Goal: Task Accomplishment & Management: Use online tool/utility

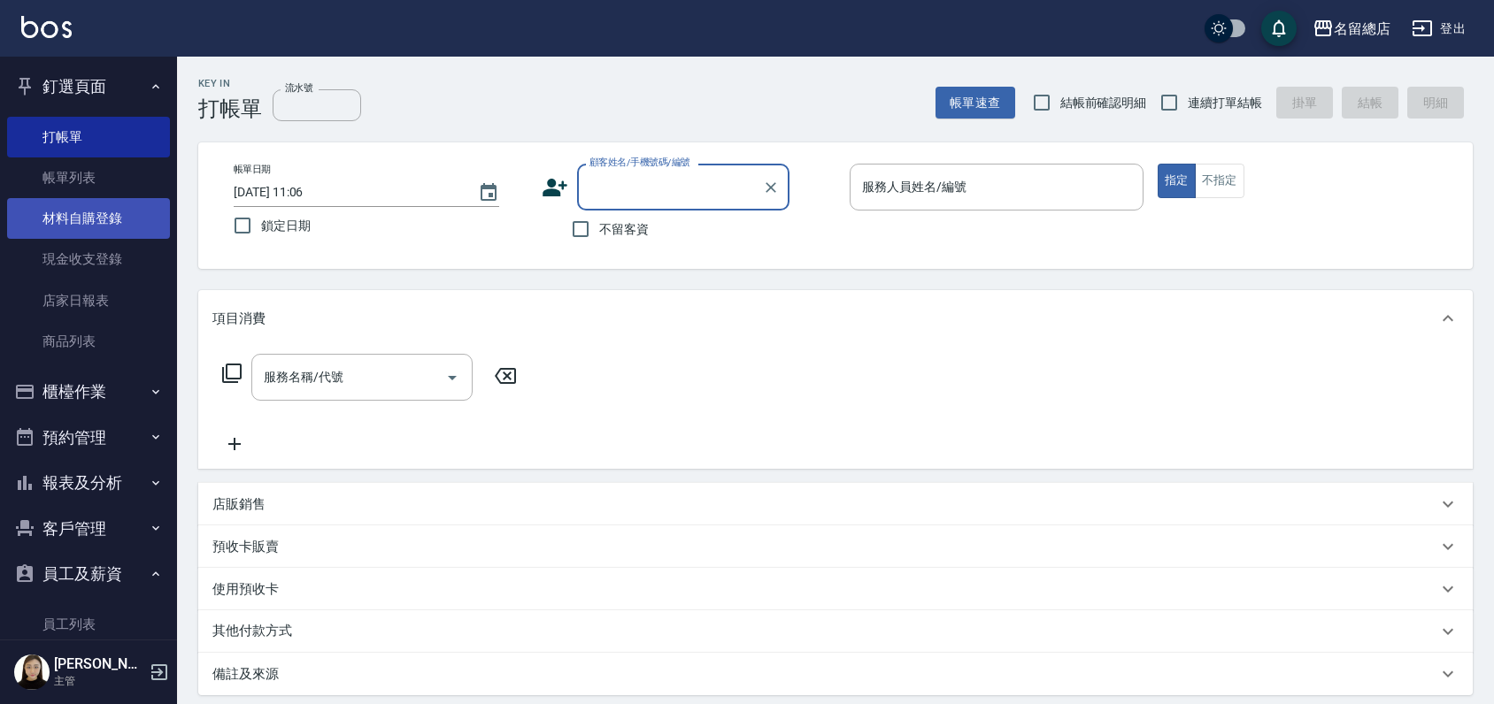
click at [85, 213] on link "材料自購登錄" at bounding box center [88, 218] width 163 height 41
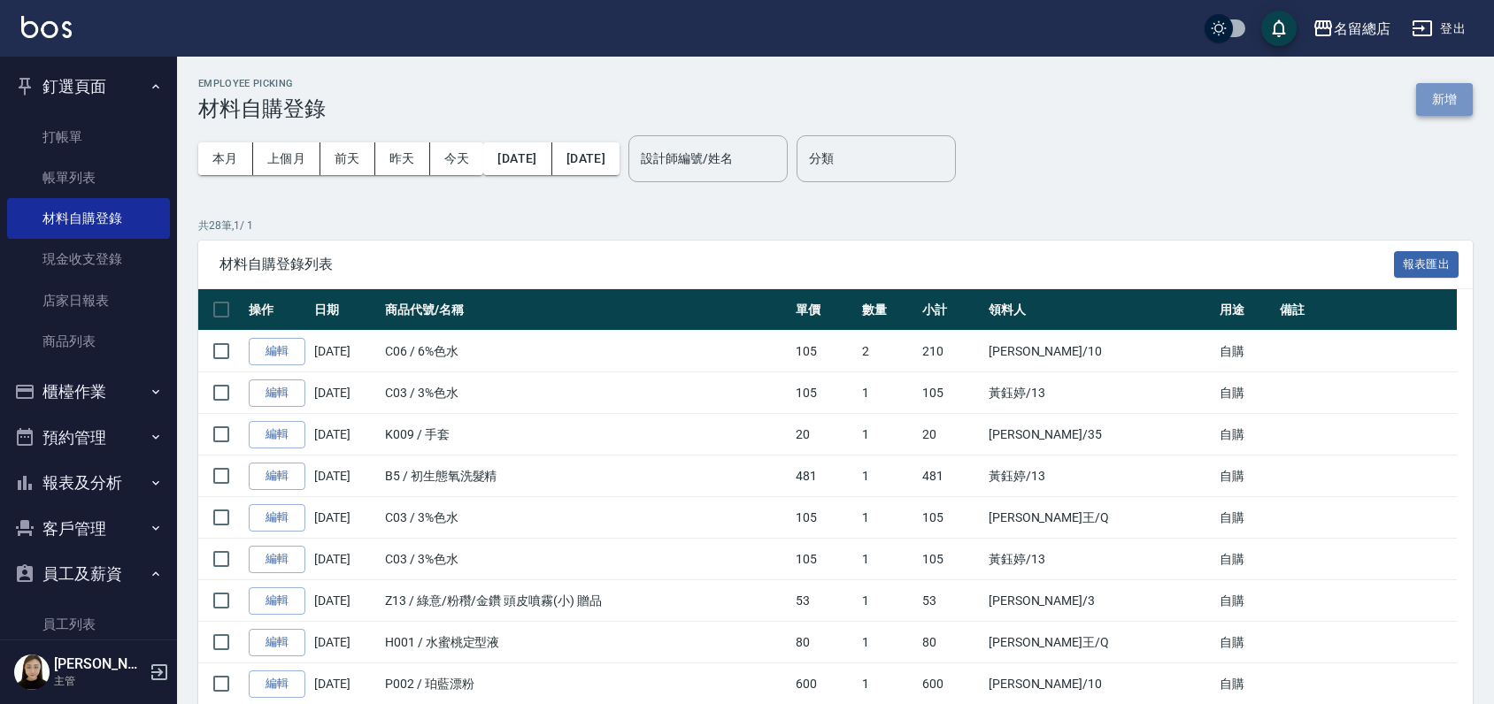
click at [1430, 97] on button "新增" at bounding box center [1444, 99] width 57 height 33
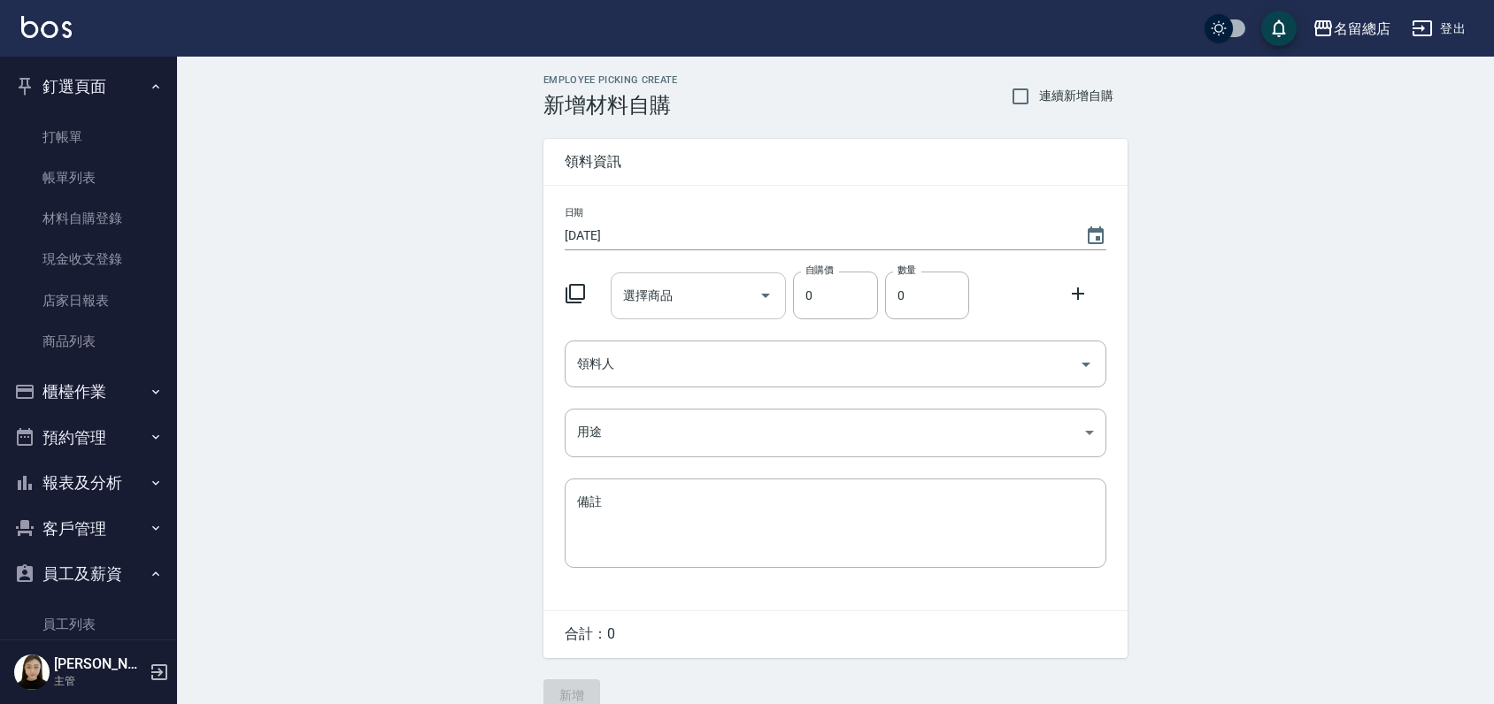
click at [685, 299] on input "選擇商品" at bounding box center [686, 296] width 134 height 31
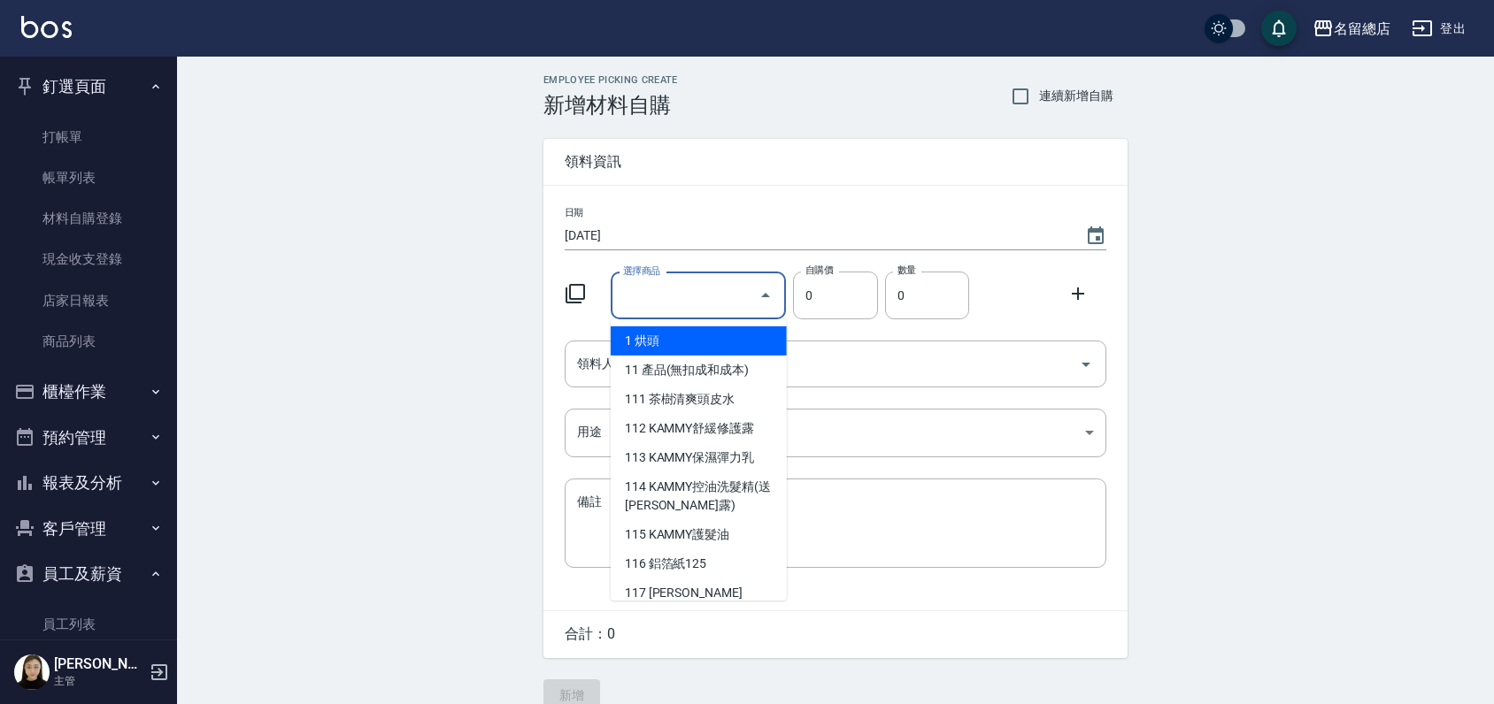
type input "6"
type input "q"
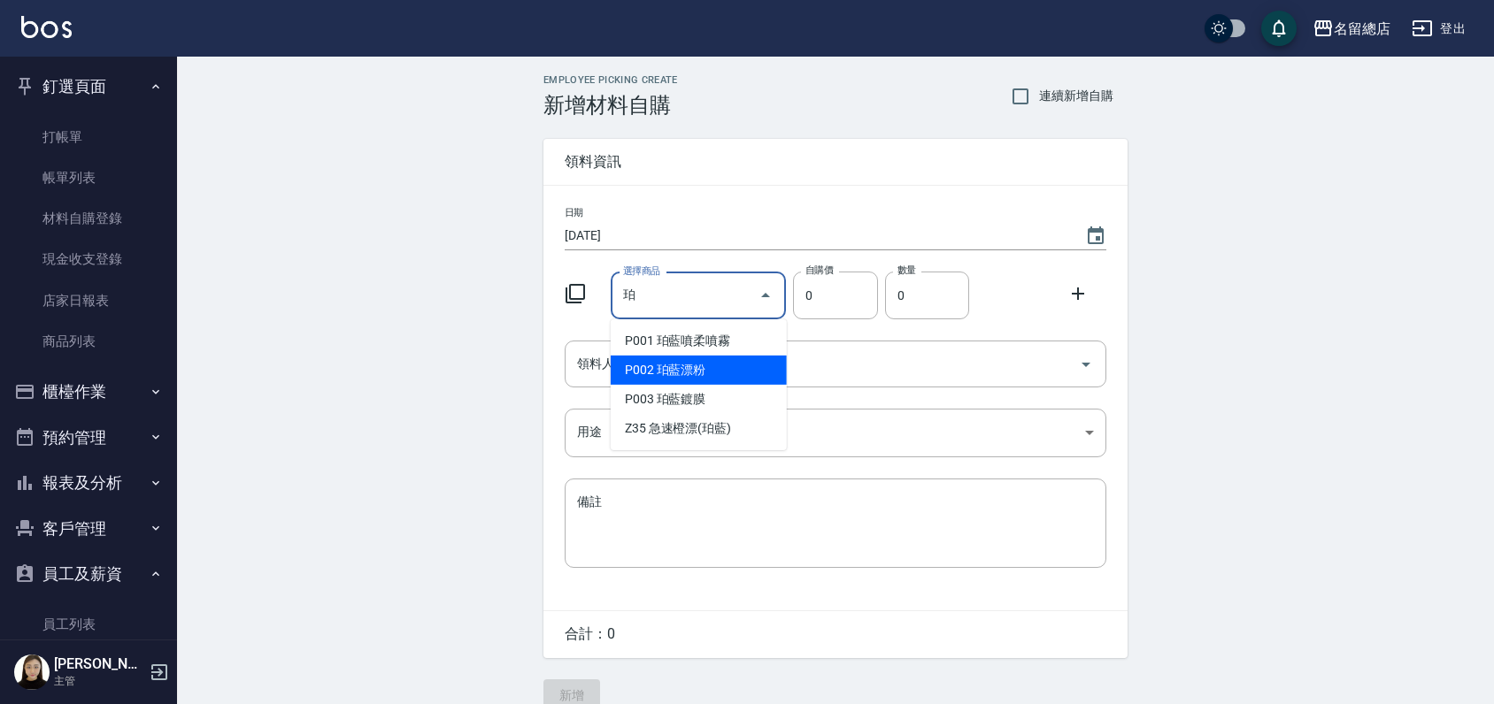
click at [715, 363] on li "P002 珀藍漂粉" at bounding box center [699, 370] width 176 height 29
type input "珀藍漂粉"
type input "600"
type input "1"
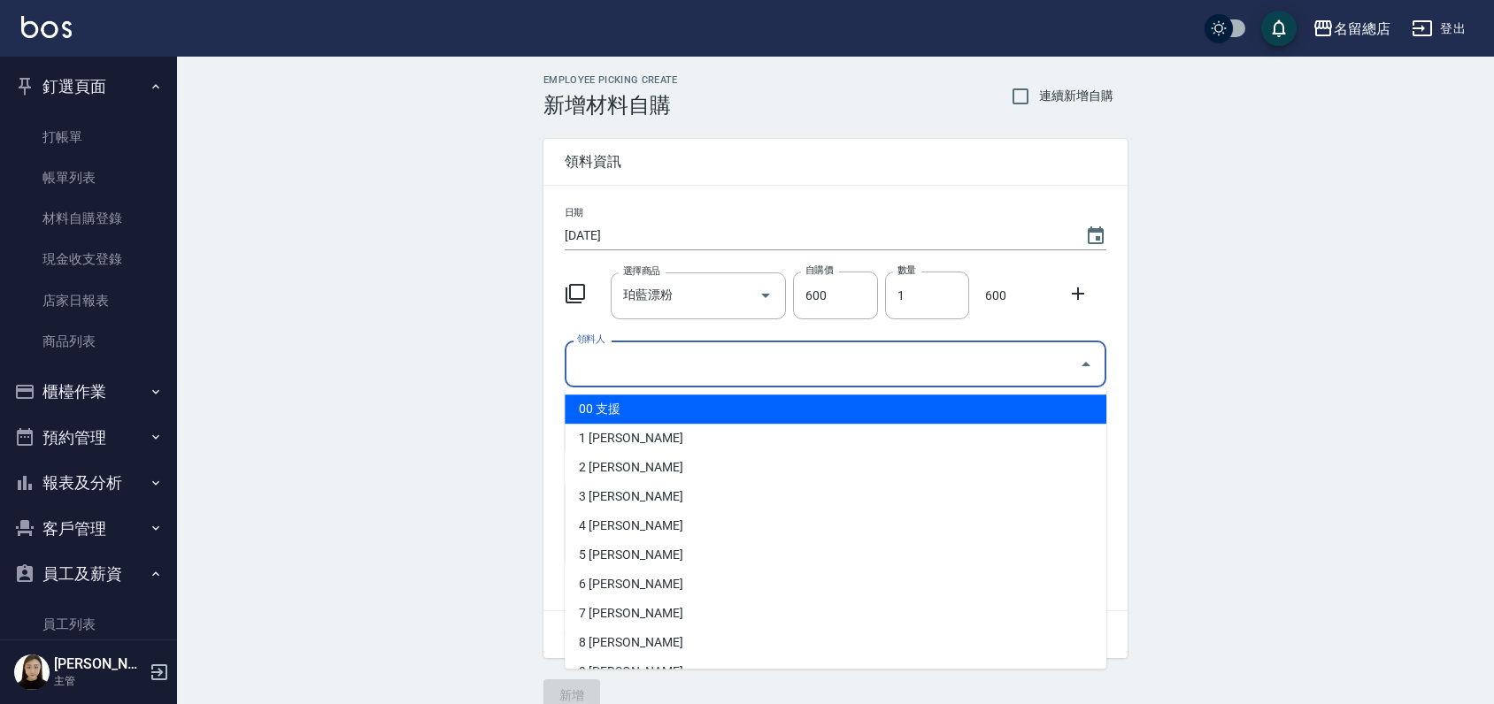
click at [796, 364] on input "領料人" at bounding box center [822, 364] width 499 height 31
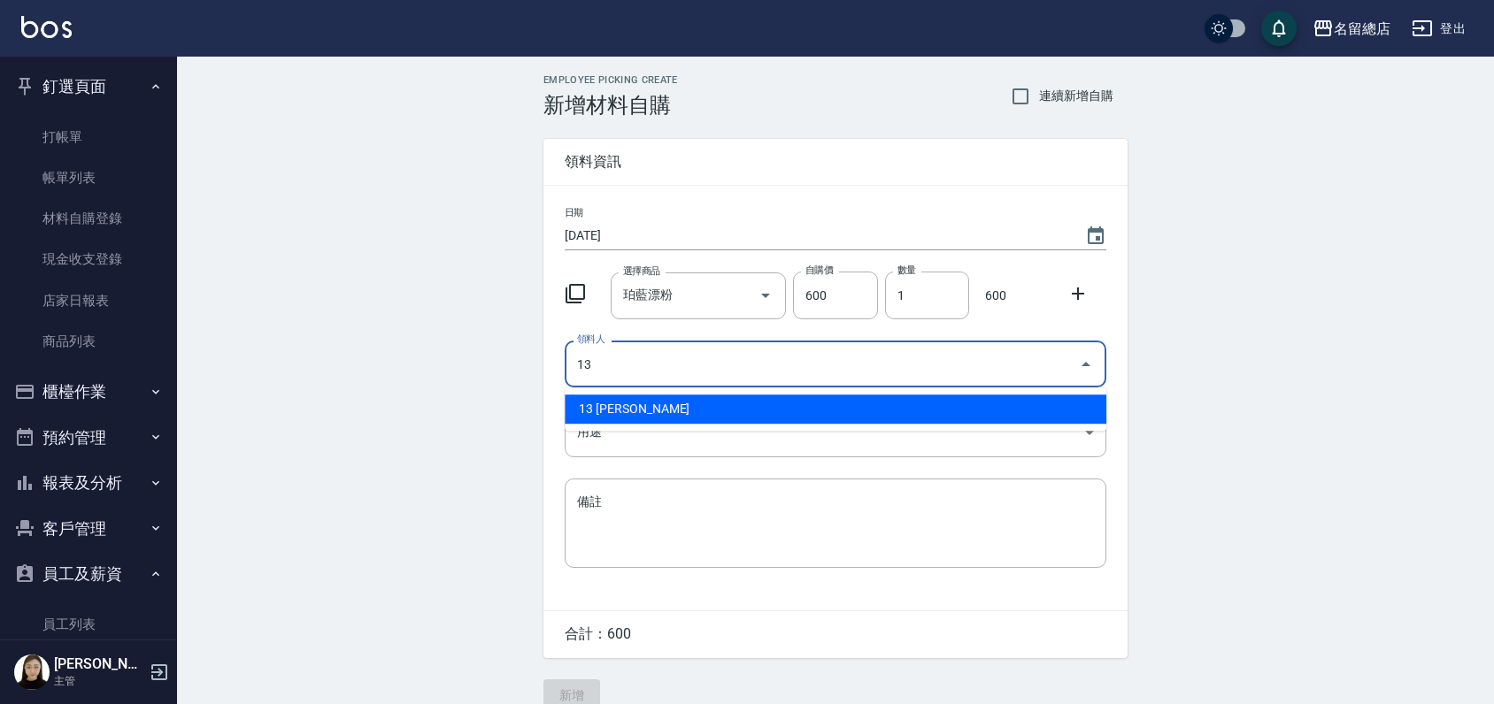
type input "13 [PERSON_NAME]"
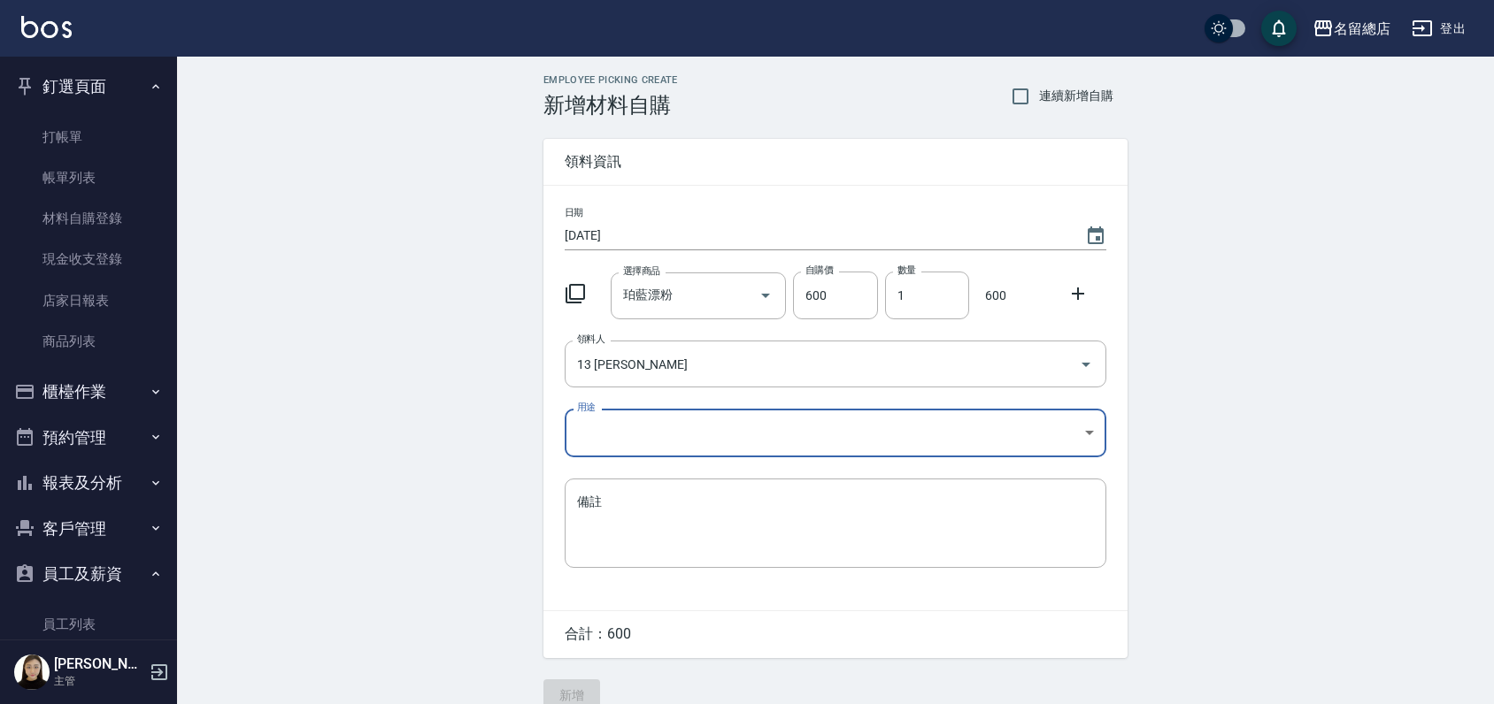
click at [789, 439] on body "名留總店 登出 釘選頁面 打帳單 帳單列表 材料自購登錄 現金收支登錄 店家日報表 商品列表 櫃檯作業 打帳單 帳單列表 掛單列表 營業儀表板 現金收支登錄 …" at bounding box center [747, 364] width 1494 height 729
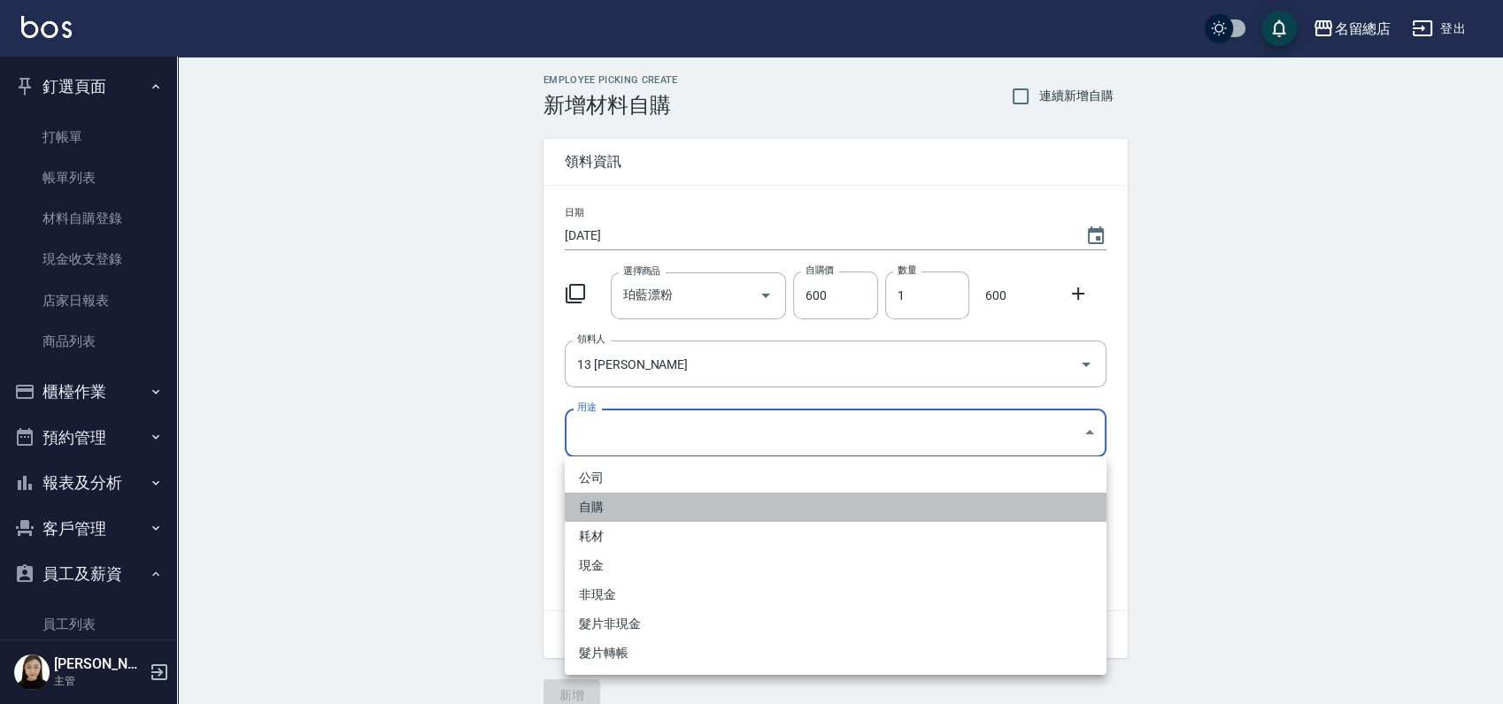
click at [650, 504] on li "自購" at bounding box center [836, 507] width 542 height 29
type input "自購"
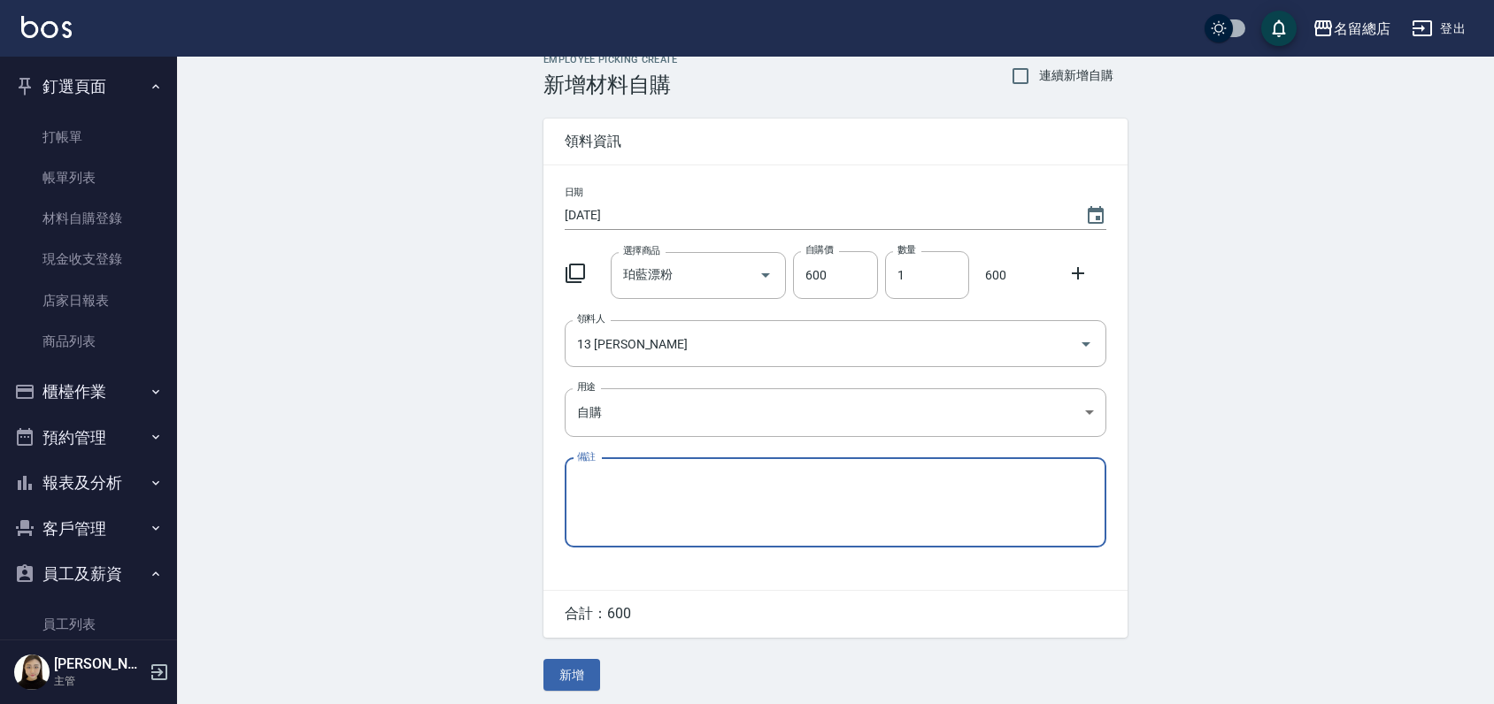
scroll to position [27, 0]
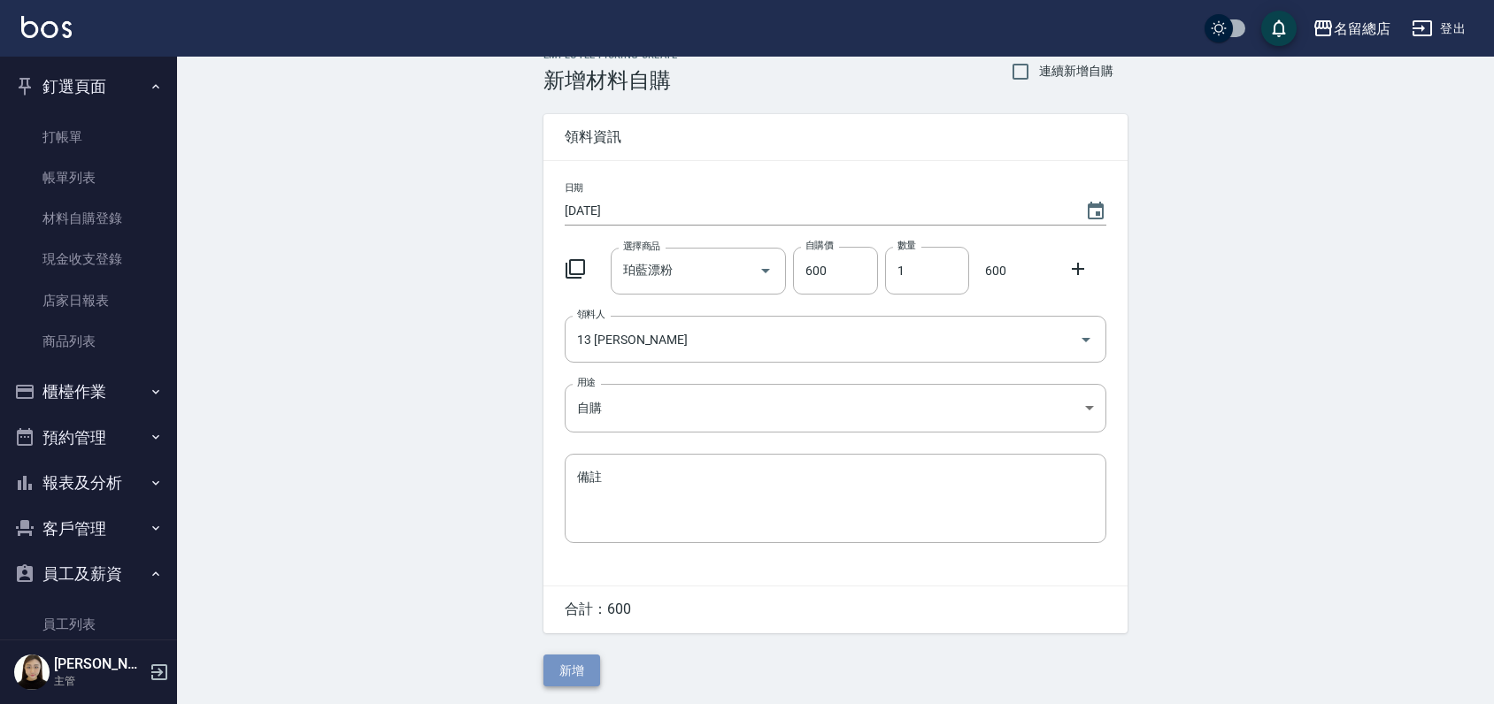
click at [557, 673] on button "新增" at bounding box center [571, 671] width 57 height 33
